Goal: Task Accomplishment & Management: Use online tool/utility

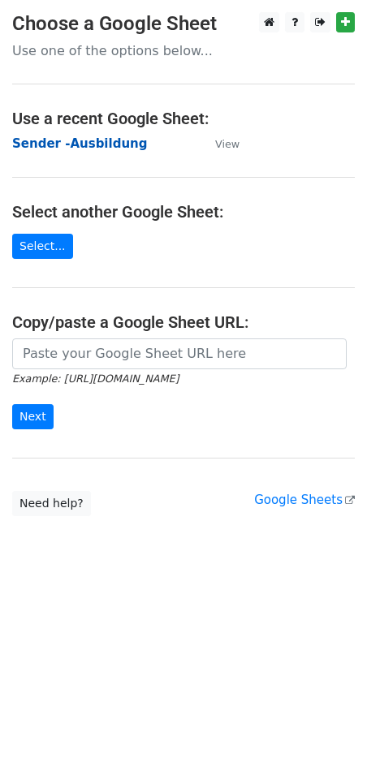
click at [84, 143] on strong "Sender -Ausbildung" at bounding box center [79, 143] width 135 height 15
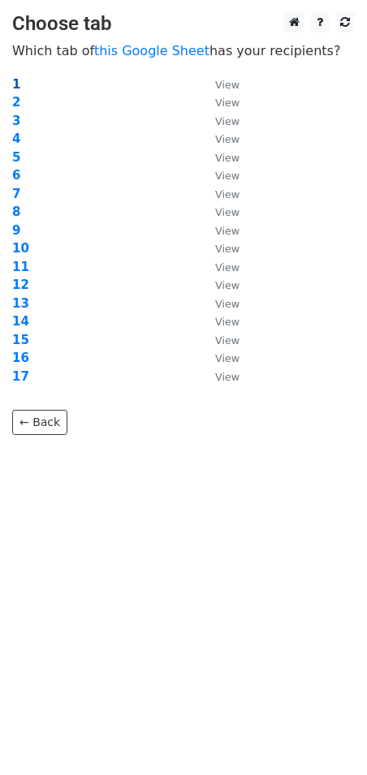
click at [16, 80] on strong "1" at bounding box center [16, 84] width 8 height 15
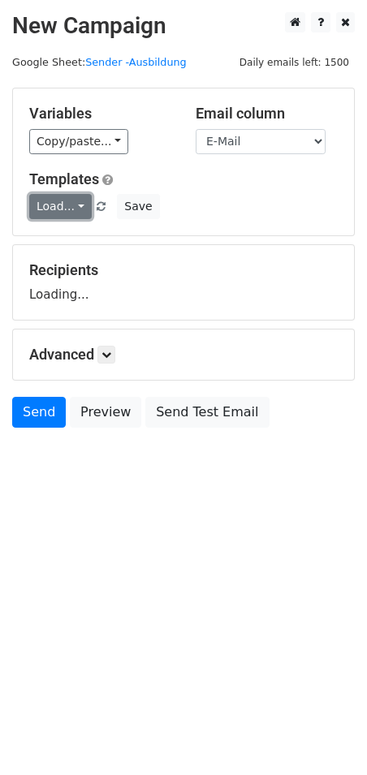
click at [62, 209] on link "Load..." at bounding box center [60, 206] width 63 height 25
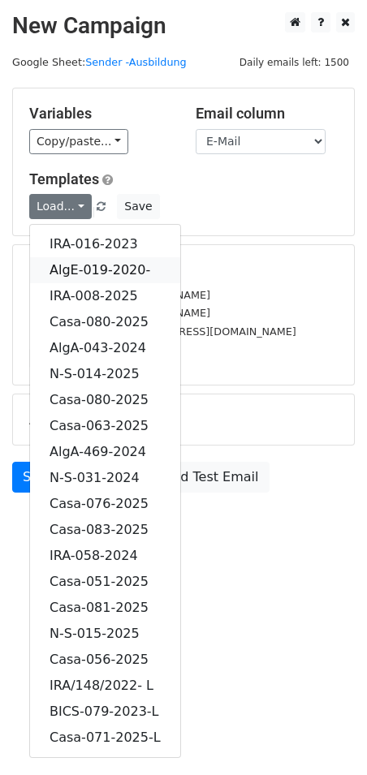
click at [118, 269] on link "AlgE-019-2020-" at bounding box center [105, 270] width 150 height 26
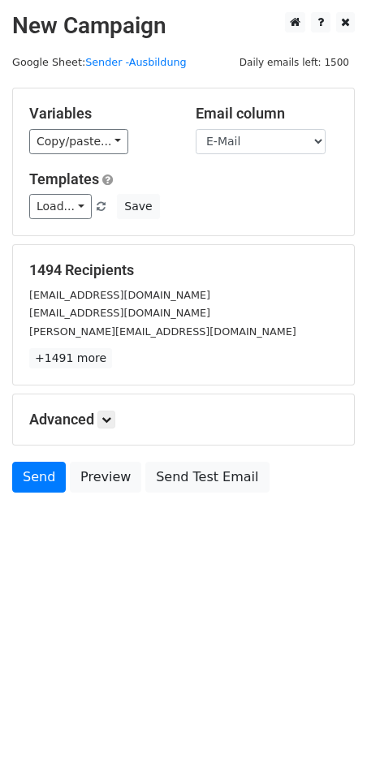
click at [98, 414] on h5 "Advanced" at bounding box center [183, 420] width 308 height 18
click at [115, 425] on link at bounding box center [106, 420] width 18 height 18
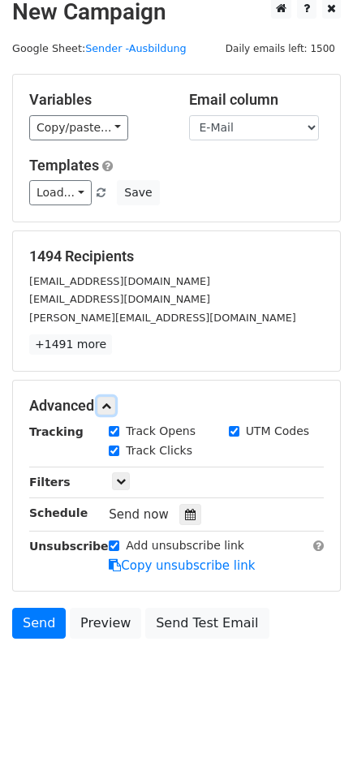
scroll to position [16, 0]
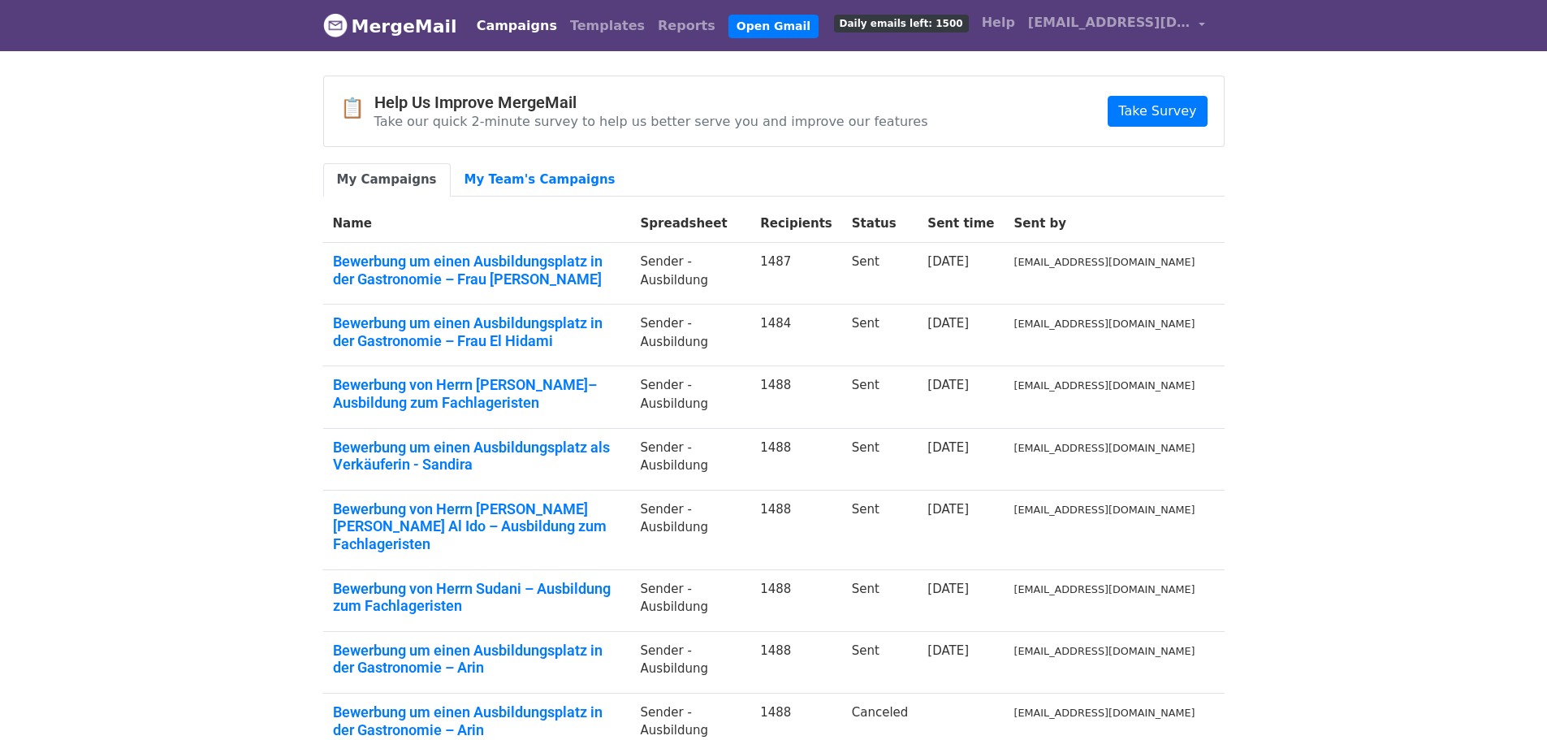
drag, startPoint x: 225, startPoint y: 173, endPoint x: 237, endPoint y: 159, distance: 18.4
click at [225, 173] on body "MergeMail Campaigns Templates Reports Open Gmail Daily emails left: 1500 Help i…" at bounding box center [773, 493] width 1547 height 986
click at [505, 16] on link "Campaigns" at bounding box center [516, 26] width 93 height 32
drag, startPoint x: 245, startPoint y: 198, endPoint x: 152, endPoint y: 86, distance: 145.8
click at [242, 195] on body "MergeMail Campaigns Templates Reports Open Gmail Daily emails left: 1500 Help […" at bounding box center [773, 493] width 1547 height 986
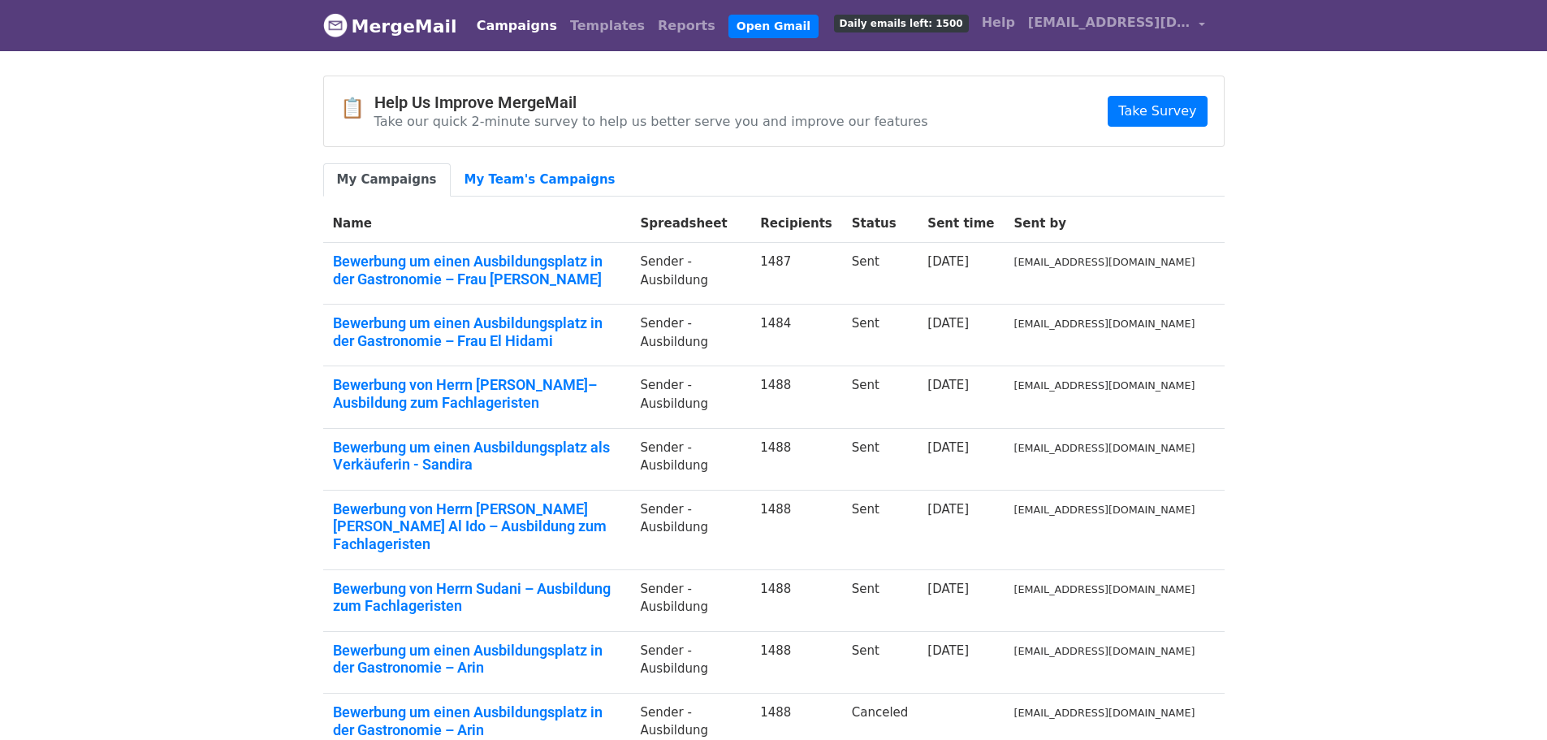
click at [156, 250] on body "MergeMail Campaigns Templates Reports Open Gmail Daily emails left: 1500 Help i…" at bounding box center [773, 493] width 1547 height 986
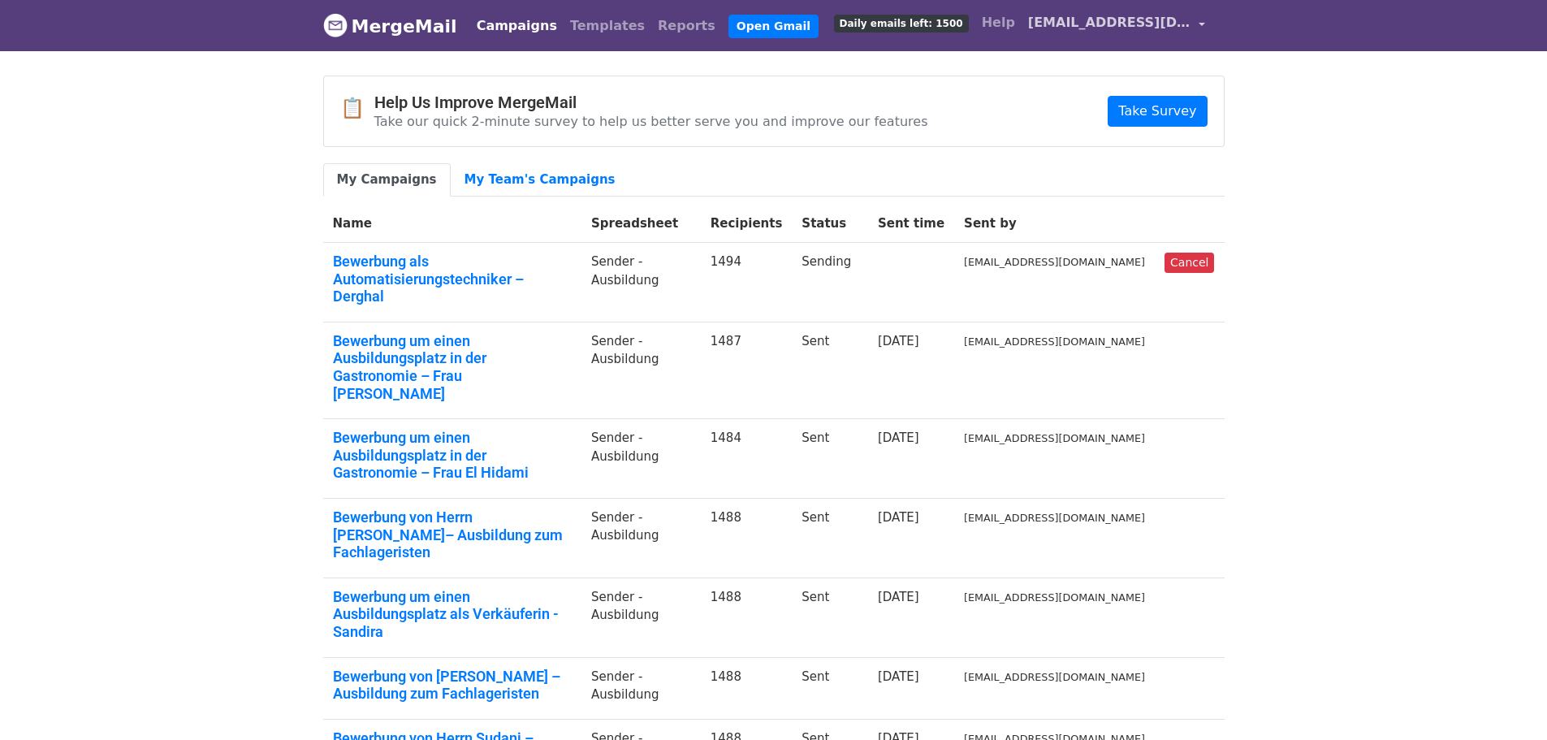
click at [1186, 21] on span "[EMAIL_ADDRESS][DOMAIN_NAME]" at bounding box center [1109, 22] width 162 height 19
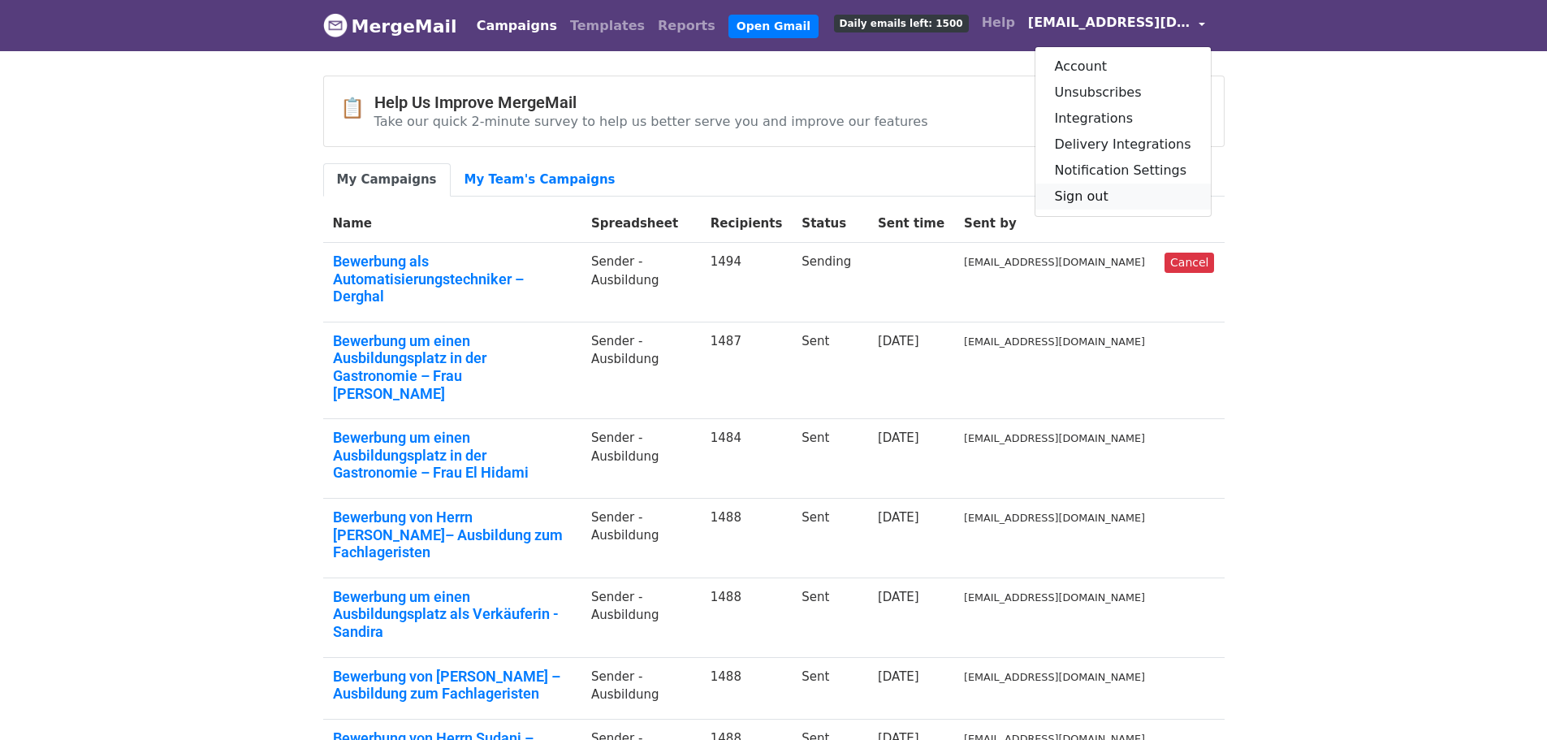
click at [1098, 200] on link "Sign out" at bounding box center [1122, 196] width 175 height 26
